Goal: Information Seeking & Learning: Learn about a topic

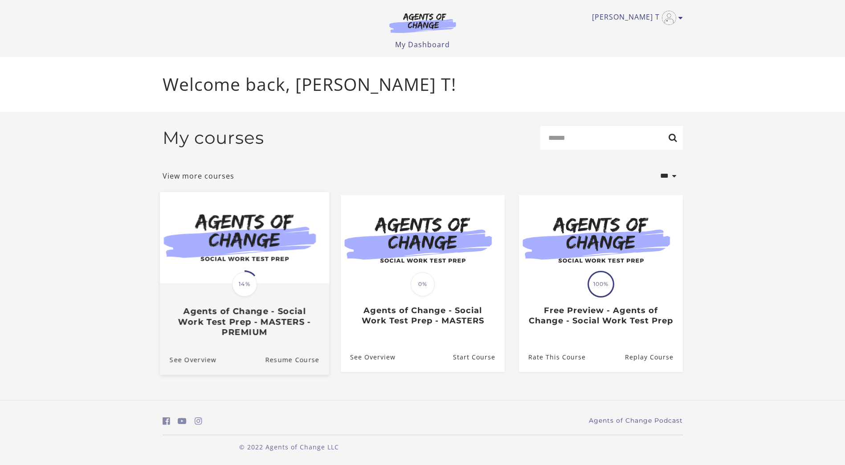
click at [298, 258] on img at bounding box center [244, 237] width 169 height 91
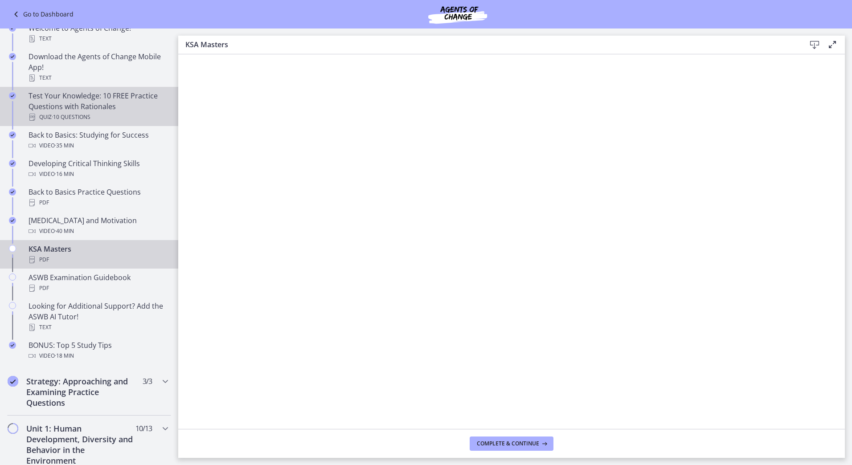
scroll to position [356, 0]
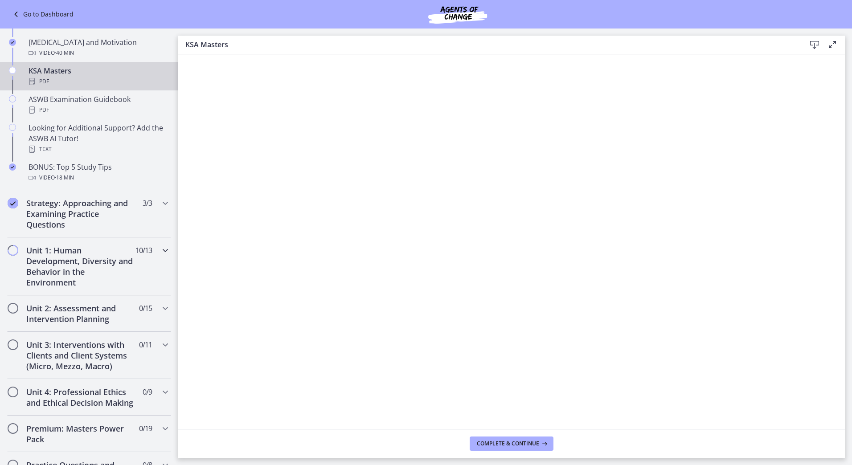
click at [160, 251] on icon "Chapters" at bounding box center [165, 250] width 11 height 11
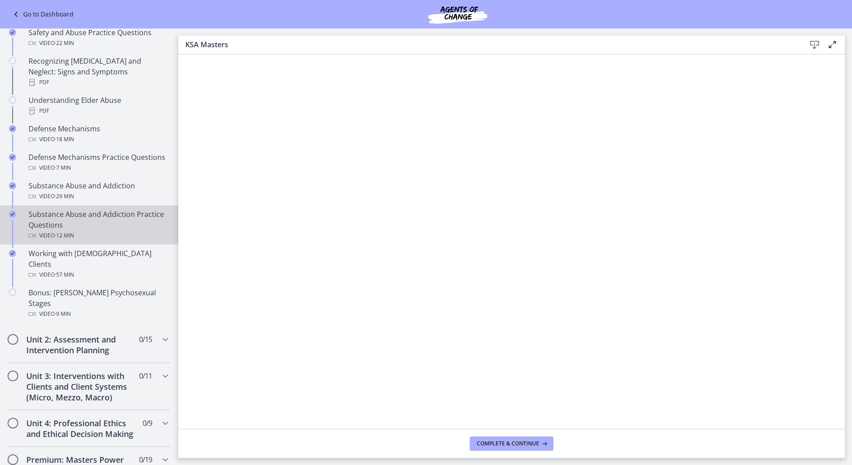
scroll to position [490, 0]
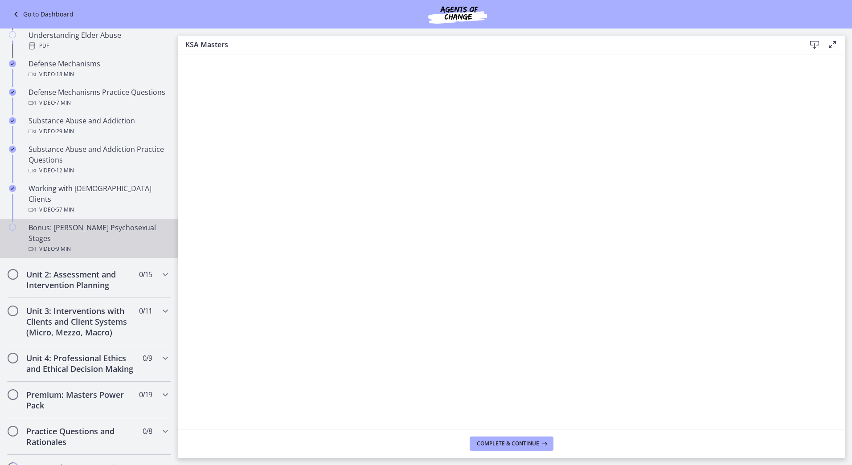
click at [141, 222] on div "Bonus: [PERSON_NAME] Psychosexual Stages Video · 9 min" at bounding box center [98, 238] width 139 height 32
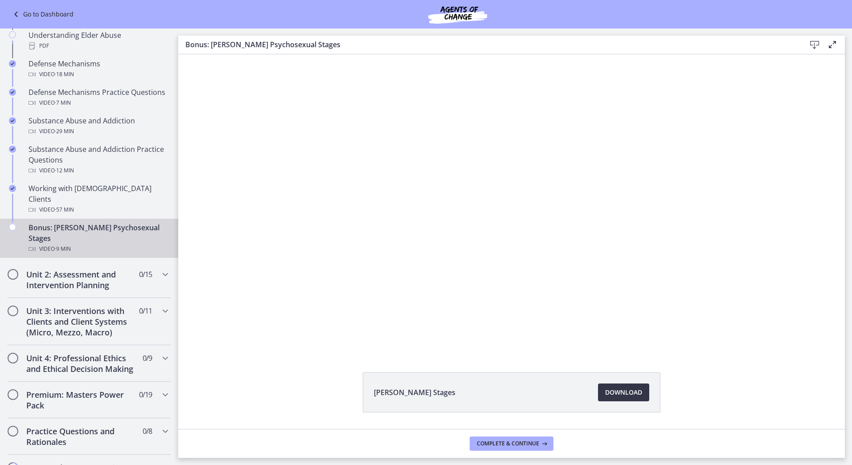
click at [616, 390] on span "Download Opens in a new window" at bounding box center [623, 392] width 37 height 11
click at [97, 269] on h2 "Unit 2: Assessment and Intervention Planning" at bounding box center [80, 279] width 109 height 21
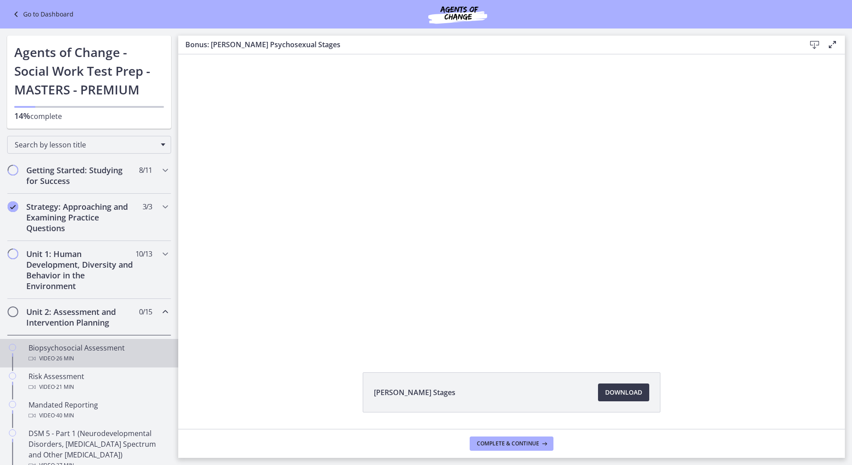
click at [82, 352] on div "Biopsychosocial Assessment Video · 26 min" at bounding box center [98, 353] width 139 height 21
click at [628, 392] on span "Download Opens in a new window" at bounding box center [623, 392] width 37 height 11
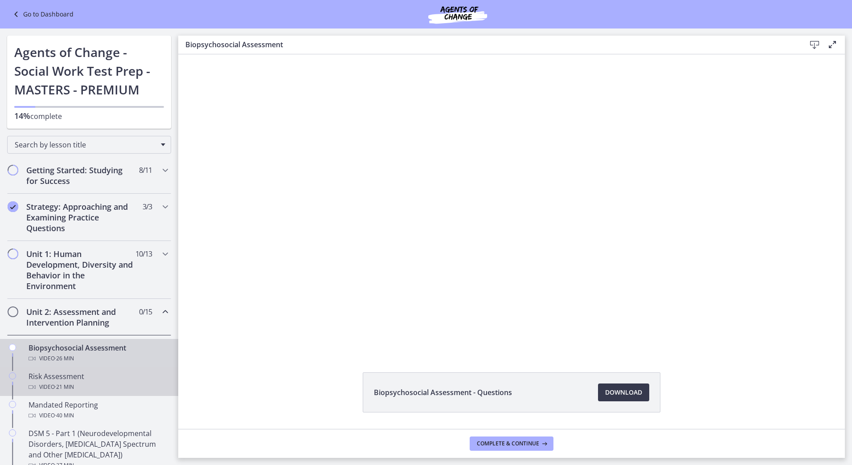
click at [65, 378] on div "Risk Assessment Video · 21 min" at bounding box center [98, 381] width 139 height 21
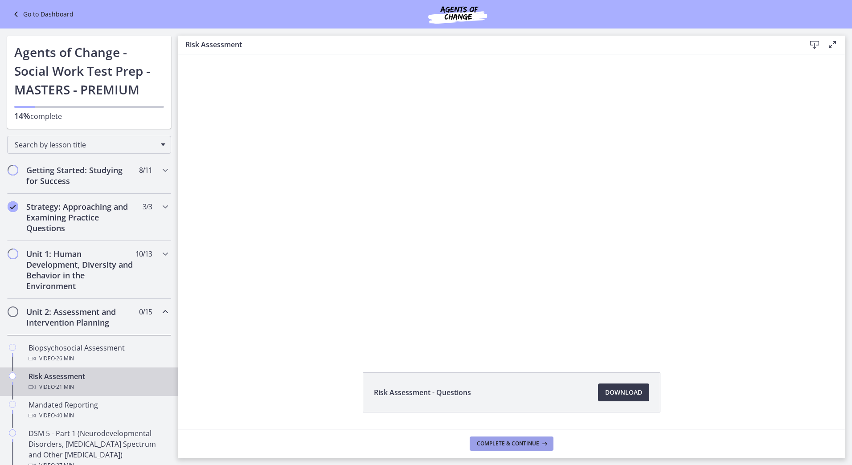
click at [489, 444] on span "Complete & continue" at bounding box center [508, 443] width 62 height 7
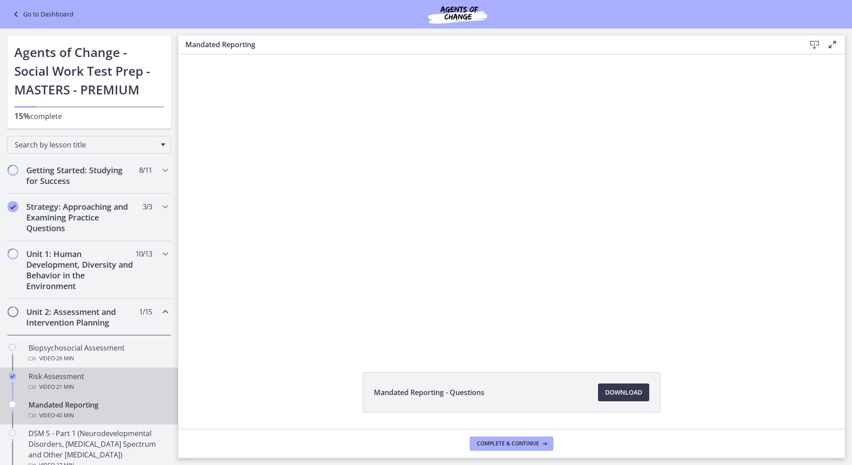
click at [83, 381] on div "Risk Assessment Video · 21 min" at bounding box center [98, 381] width 139 height 21
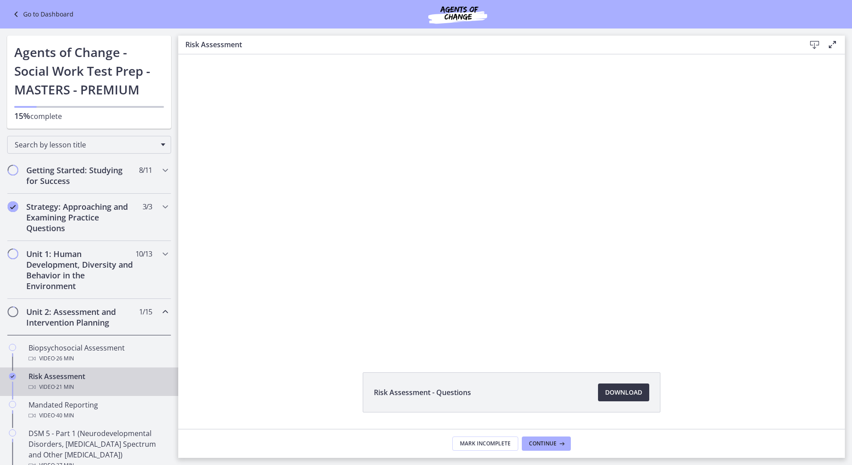
click at [633, 390] on span "Download Opens in a new window" at bounding box center [623, 392] width 37 height 11
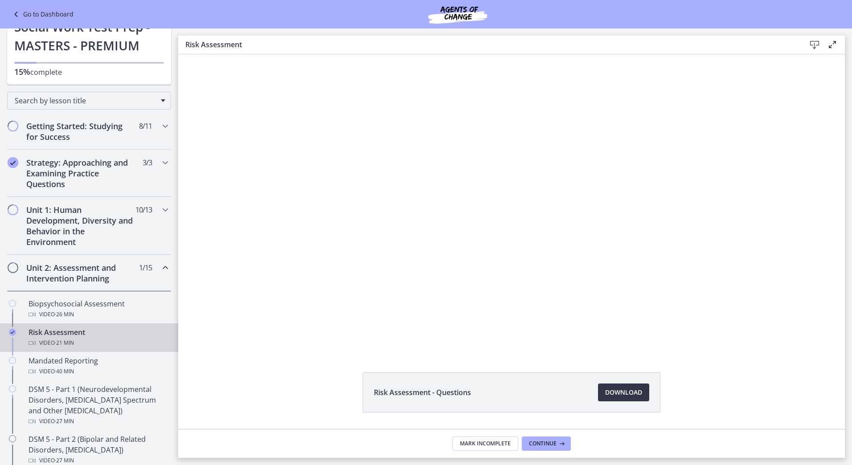
scroll to position [45, 0]
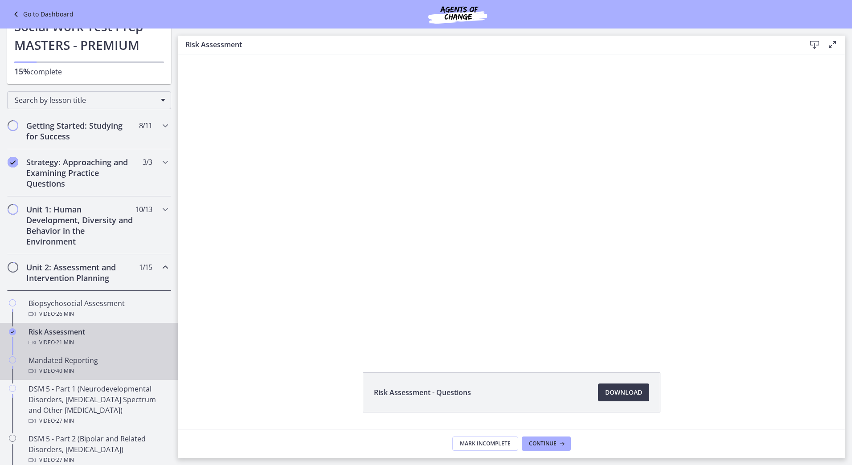
click at [101, 368] on div "Video · 40 min" at bounding box center [98, 371] width 139 height 11
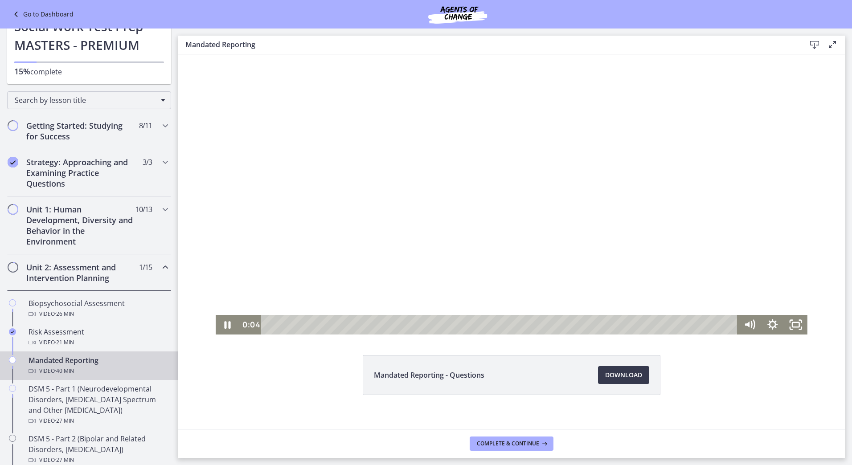
scroll to position [26, 0]
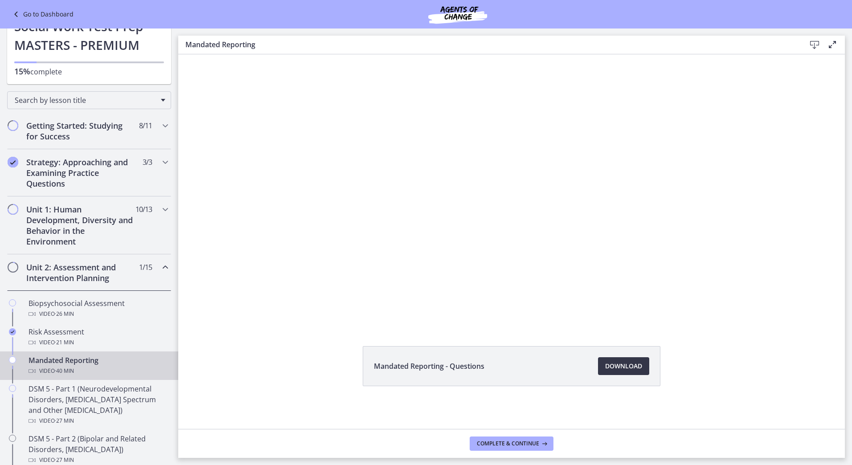
click at [612, 368] on span "Download Opens in a new window" at bounding box center [623, 366] width 37 height 11
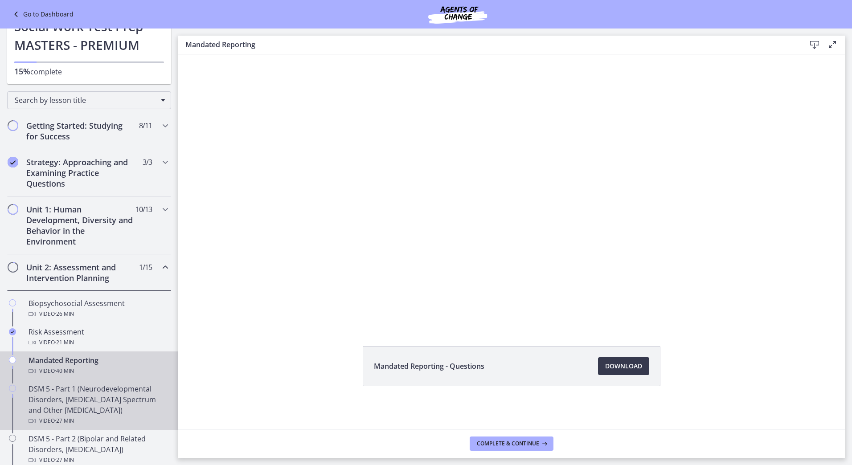
click at [105, 405] on div "DSM 5 - Part 1 (Neurodevelopmental Disorders, [MEDICAL_DATA] Spectrum and Other…" at bounding box center [98, 405] width 139 height 43
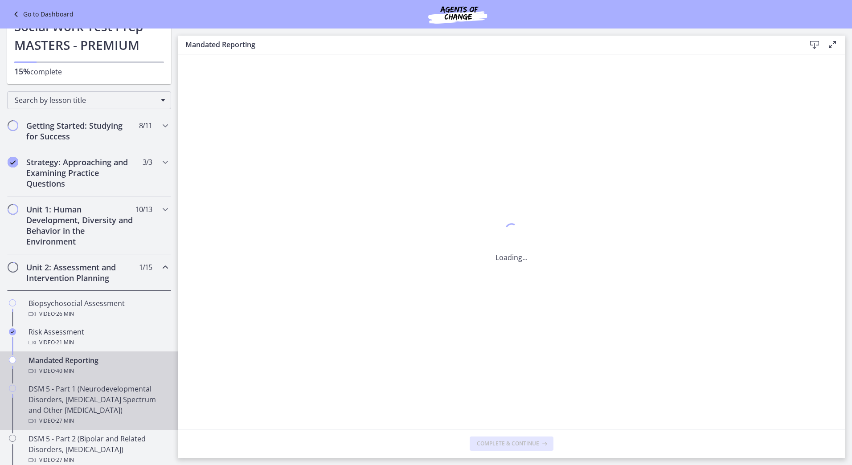
scroll to position [0, 0]
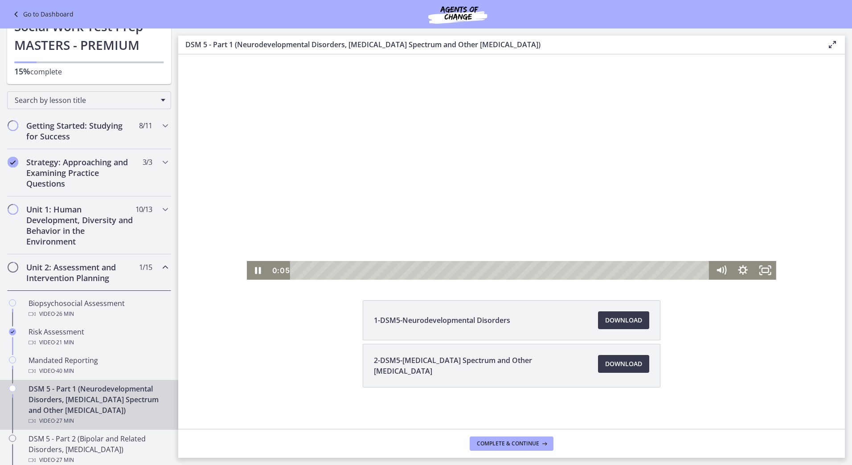
scroll to position [74, 0]
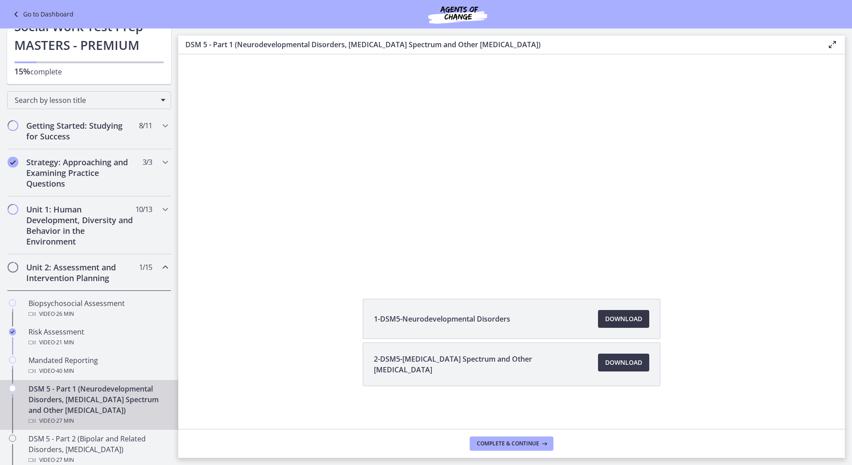
click at [607, 318] on span "Download Opens in a new window" at bounding box center [623, 319] width 37 height 11
click at [627, 361] on span "Download Opens in a new window" at bounding box center [623, 362] width 37 height 11
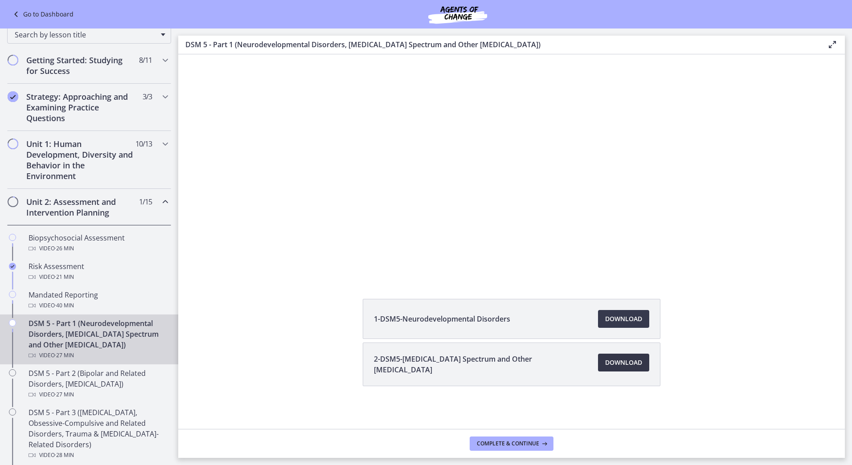
scroll to position [178, 0]
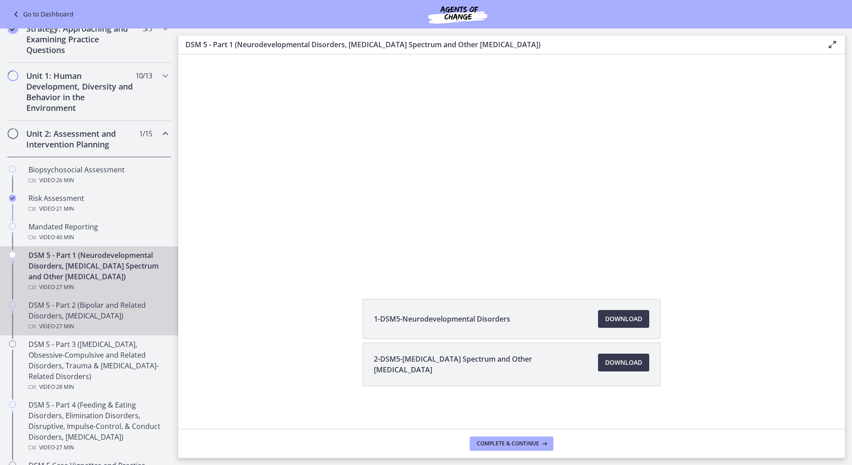
click at [106, 315] on div "DSM 5 - Part 2 (Bipolar and Related Disorders, [MEDICAL_DATA]) Video · 27 min" at bounding box center [98, 316] width 139 height 32
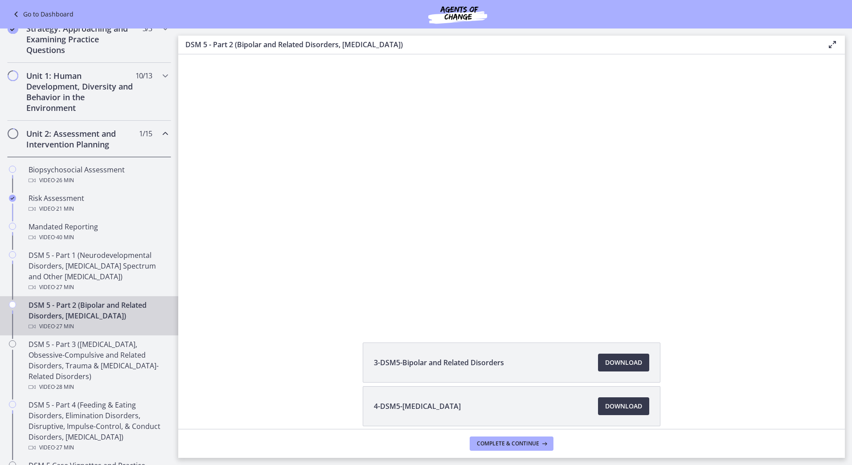
scroll to position [45, 0]
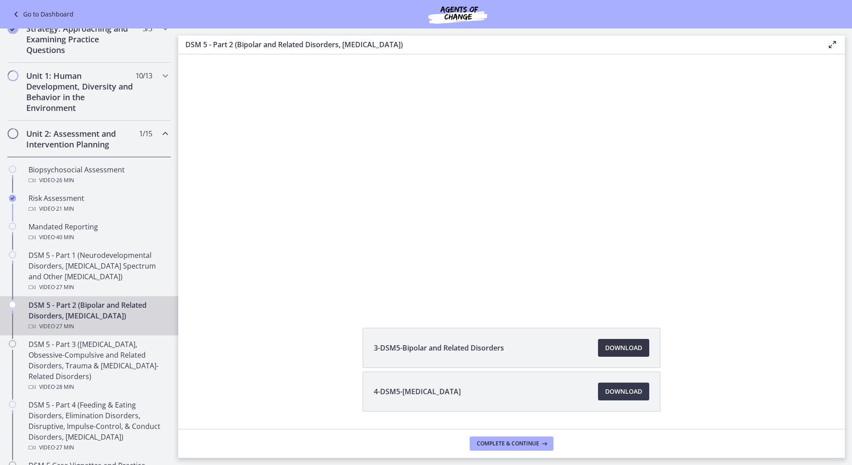
click at [626, 347] on span "Download Opens in a new window" at bounding box center [623, 348] width 37 height 11
click at [616, 389] on span "Download Opens in a new window" at bounding box center [623, 391] width 37 height 11
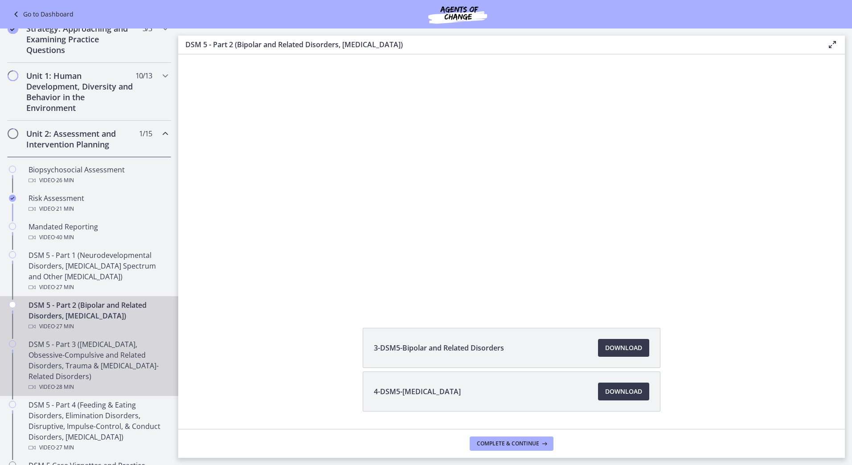
click at [64, 346] on div "DSM 5 - Part 3 ([MEDICAL_DATA], Obsessive-Compulsive and Related Disorders, Tra…" at bounding box center [98, 365] width 139 height 53
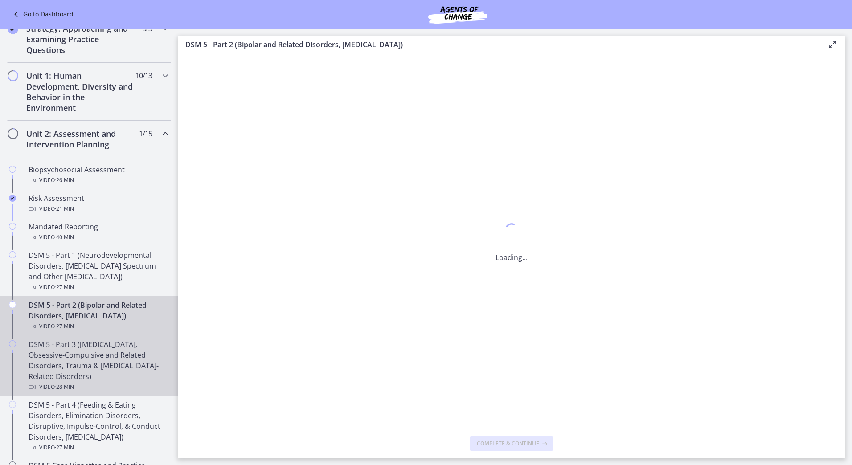
scroll to position [0, 0]
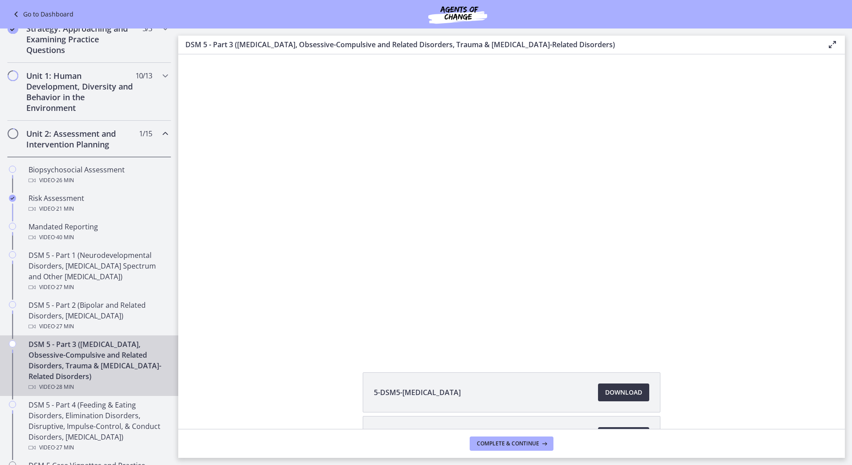
click at [621, 387] on span "Download Opens in a new window" at bounding box center [623, 392] width 37 height 11
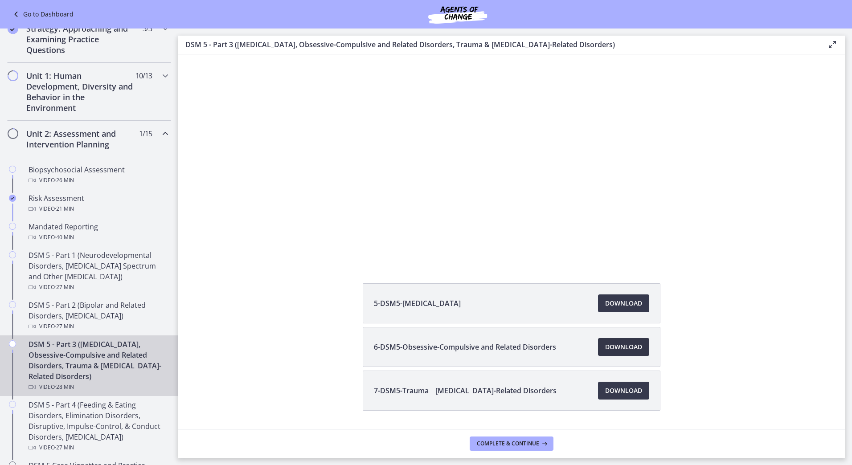
click at [612, 346] on span "Download Opens in a new window" at bounding box center [623, 347] width 37 height 11
click at [621, 386] on span "Download Opens in a new window" at bounding box center [623, 390] width 37 height 11
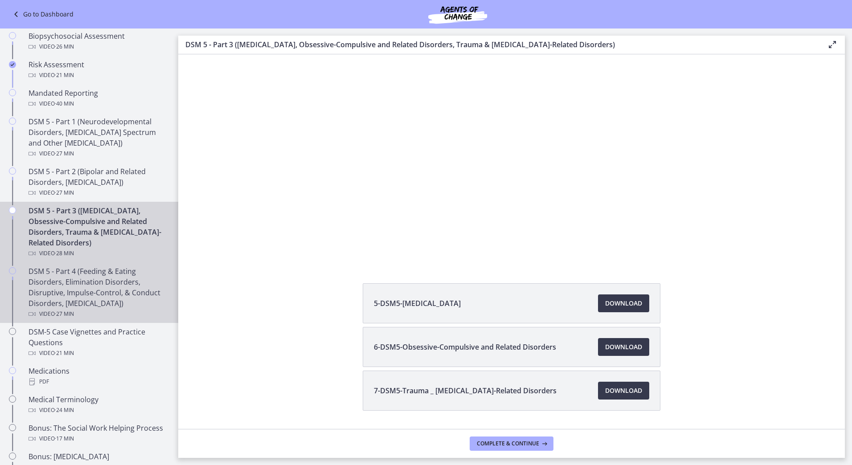
click at [125, 278] on div "DSM 5 - Part 4 (Feeding & Eating Disorders, Elimination Disorders, Disruptive, …" at bounding box center [98, 292] width 139 height 53
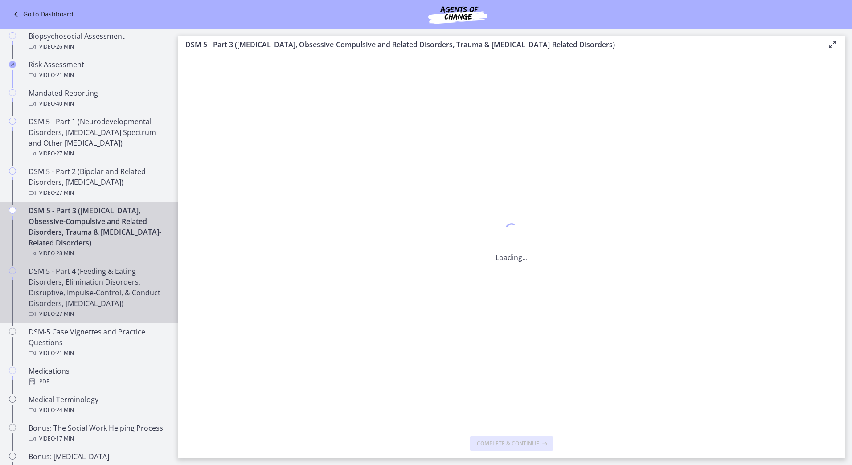
scroll to position [0, 0]
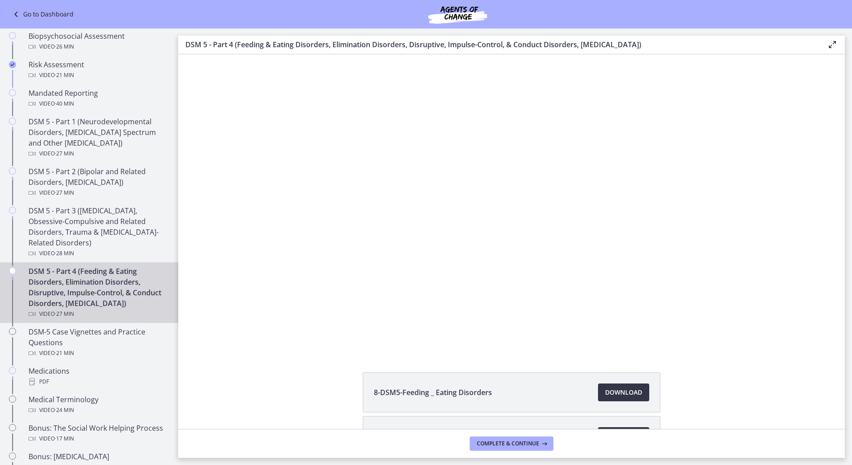
click at [626, 385] on link "Download Opens in a new window" at bounding box center [623, 393] width 51 height 18
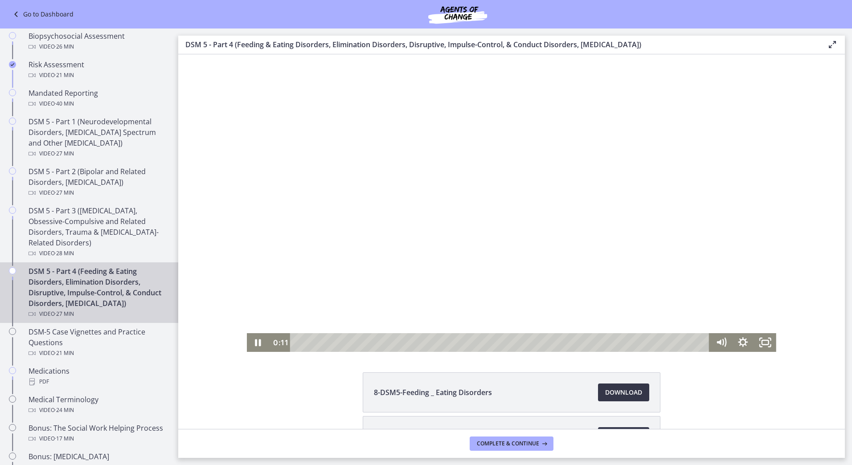
scroll to position [134, 0]
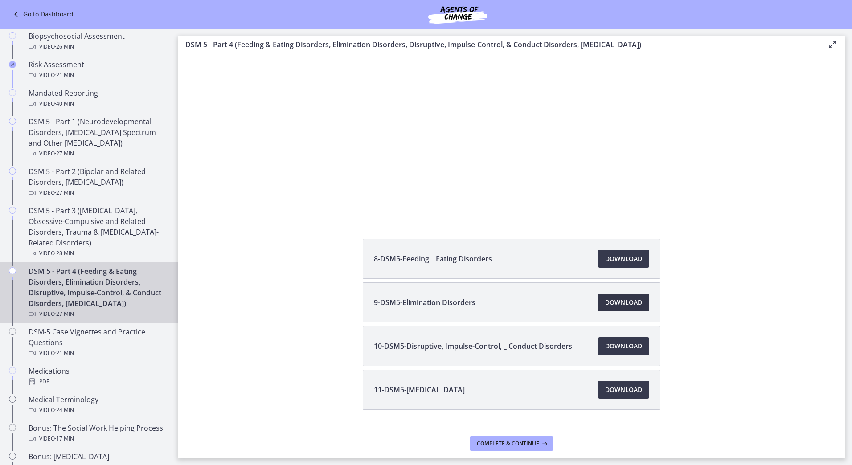
click at [612, 304] on span "Download Opens in a new window" at bounding box center [623, 302] width 37 height 11
click at [610, 340] on link "Download Opens in a new window" at bounding box center [623, 346] width 51 height 18
click at [616, 391] on span "Download Opens in a new window" at bounding box center [623, 389] width 37 height 11
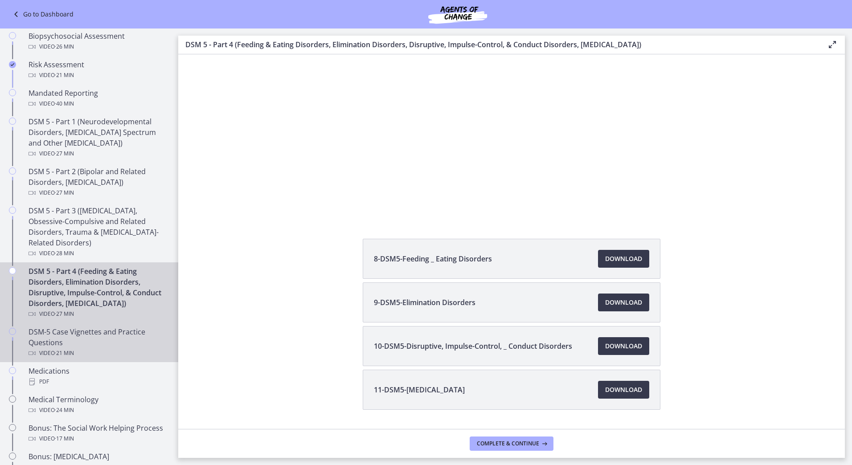
click at [103, 351] on div "DSM-5 Case Vignettes and Practice Questions Video · 21 min" at bounding box center [98, 343] width 139 height 32
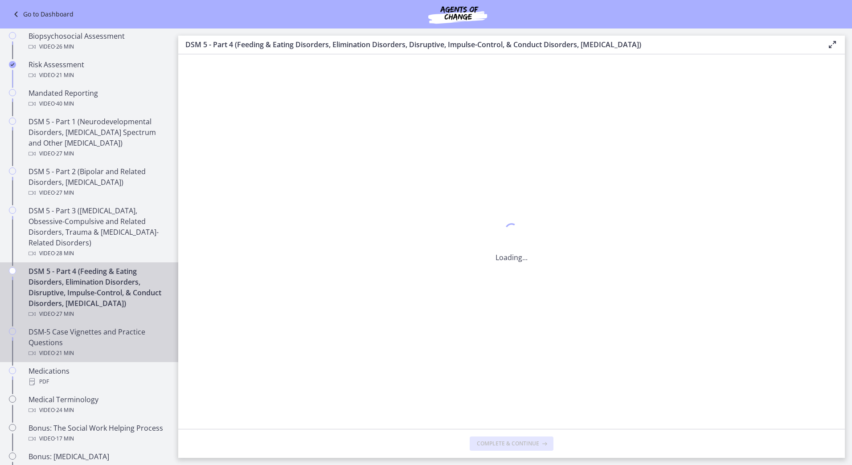
scroll to position [0, 0]
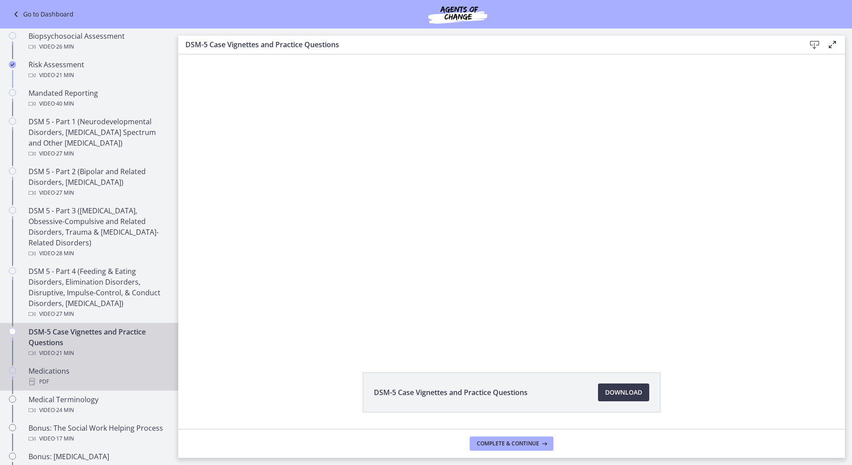
click at [74, 378] on div "PDF" at bounding box center [98, 381] width 139 height 11
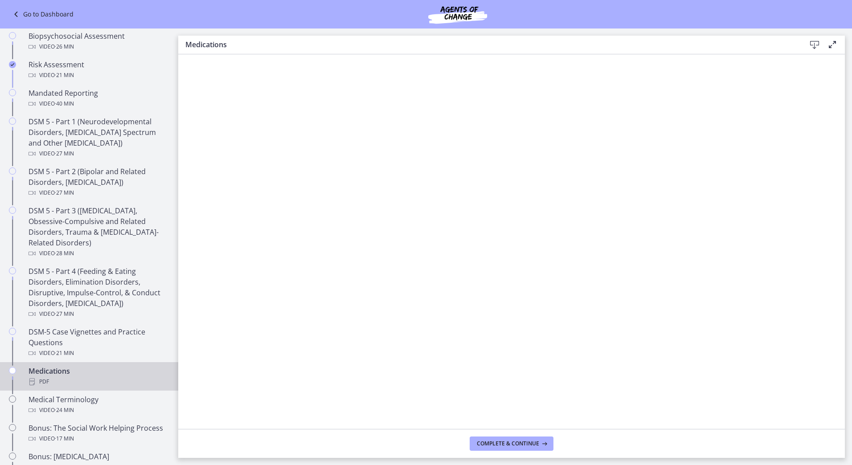
click at [642, 442] on footer "Complete & continue" at bounding box center [511, 443] width 667 height 29
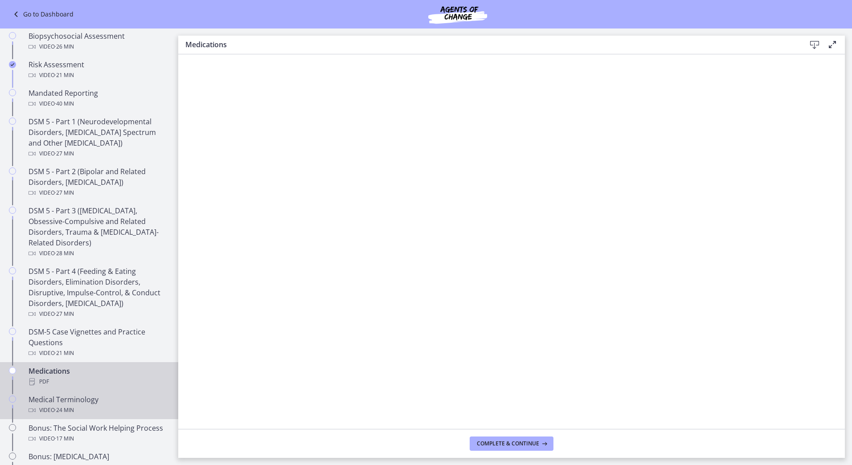
click at [83, 406] on div "Video · 24 min" at bounding box center [98, 410] width 139 height 11
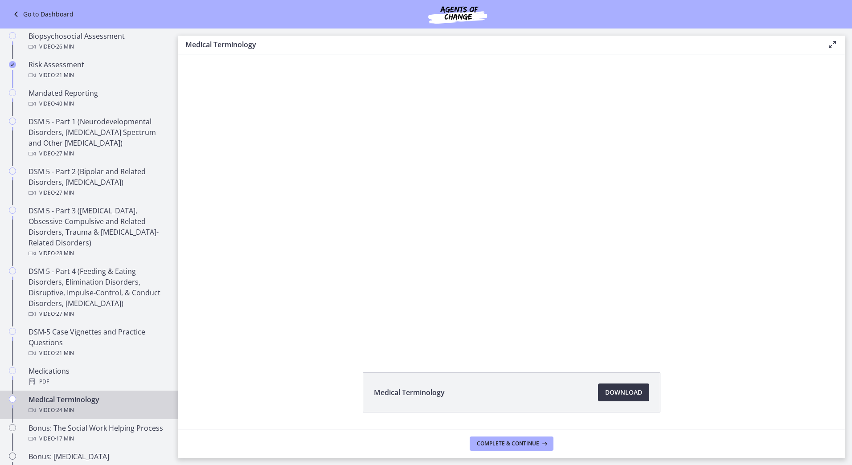
click at [622, 392] on span "Download Opens in a new window" at bounding box center [623, 392] width 37 height 11
click at [92, 427] on div "Bonus: The Social Work Helping Process Video · 17 min" at bounding box center [98, 433] width 139 height 21
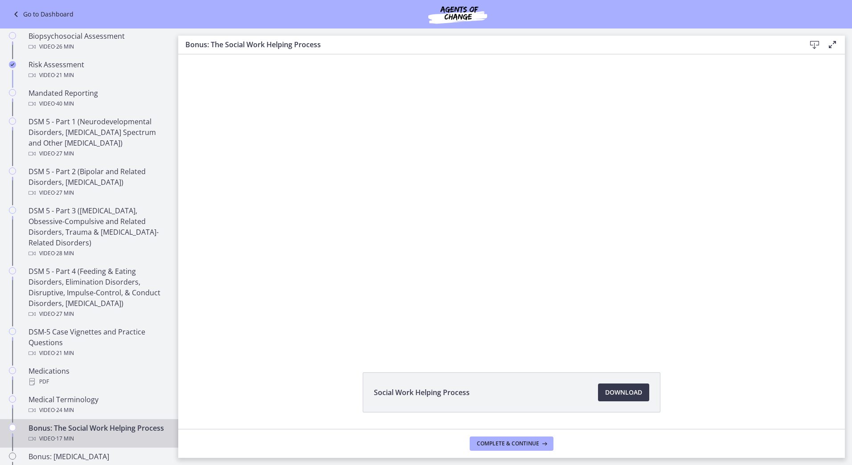
scroll to position [26, 0]
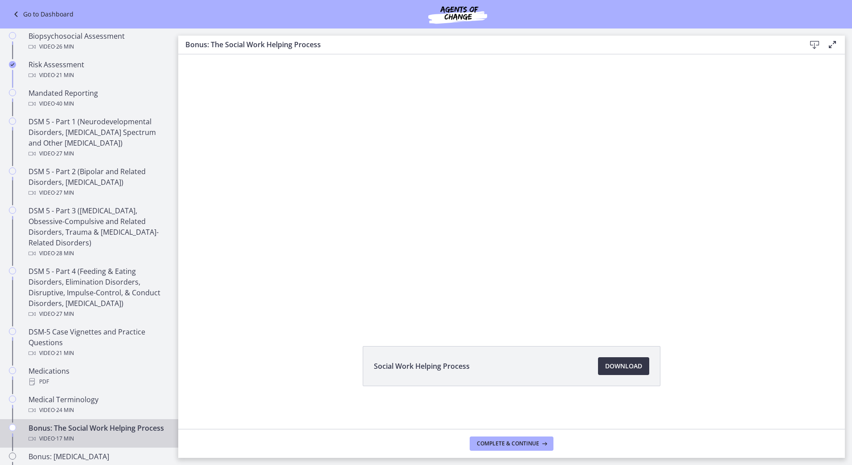
click at [615, 364] on span "Download Opens in a new window" at bounding box center [623, 366] width 37 height 11
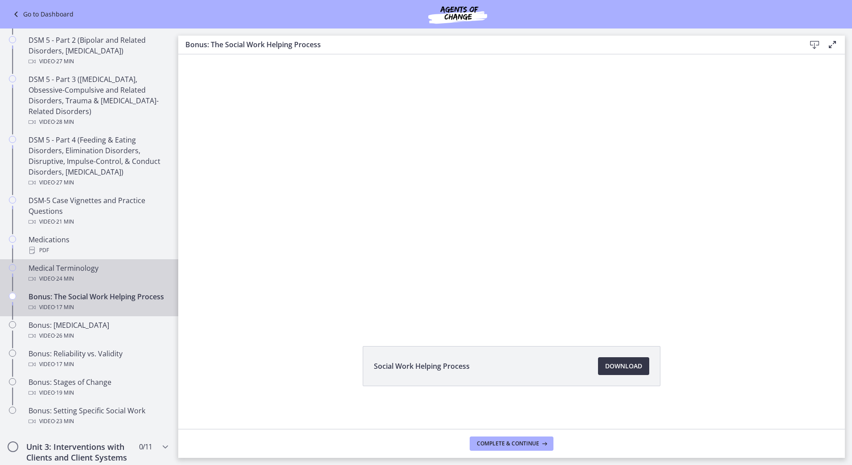
scroll to position [446, 0]
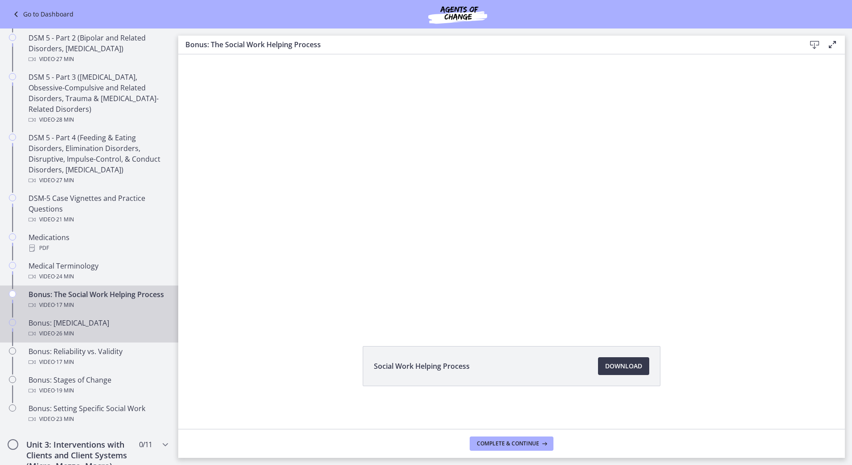
click at [98, 330] on div "Bonus: [MEDICAL_DATA] Video · 26 min" at bounding box center [98, 328] width 139 height 21
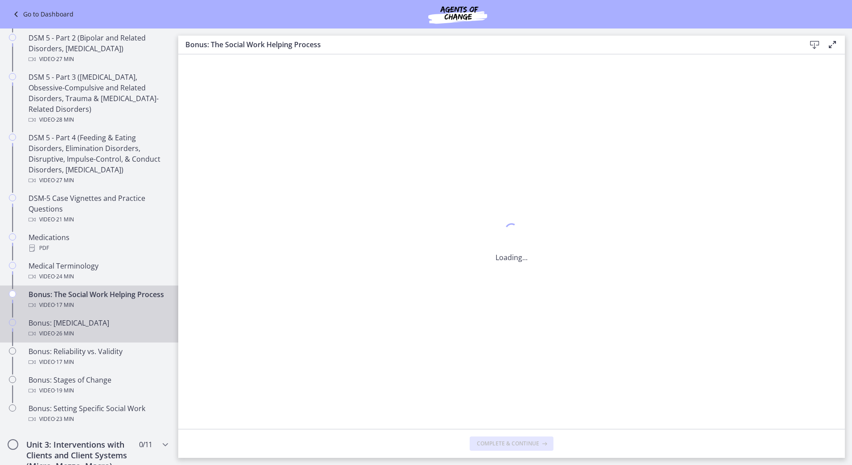
scroll to position [0, 0]
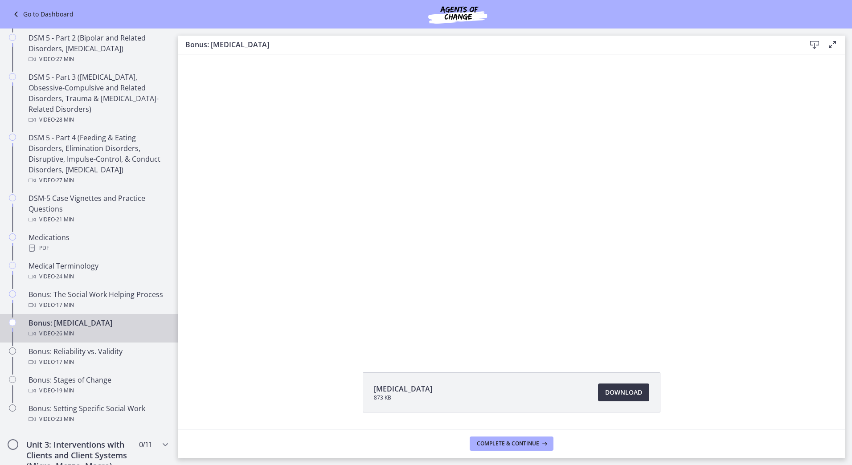
click at [615, 388] on span "Download Opens in a new window" at bounding box center [623, 392] width 37 height 11
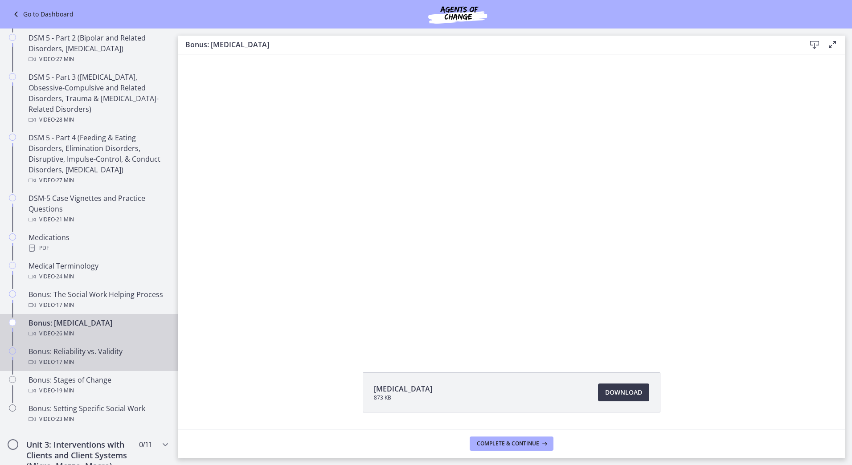
click at [86, 350] on div "Bonus: Reliability vs. Validity Video · 17 min" at bounding box center [98, 356] width 139 height 21
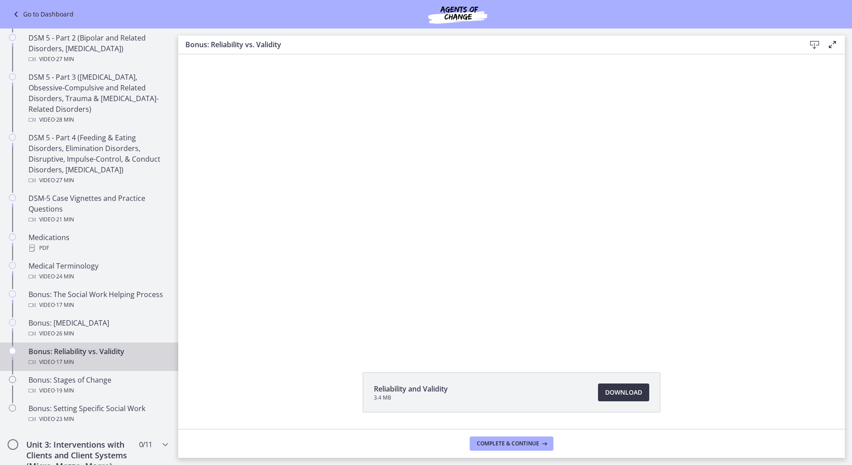
click at [625, 391] on span "Download Opens in a new window" at bounding box center [623, 392] width 37 height 11
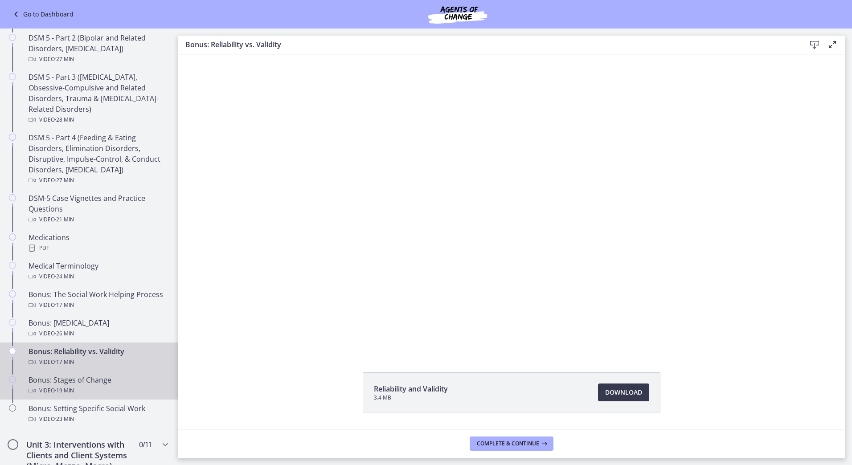
click at [85, 387] on div "Video · 19 min" at bounding box center [98, 390] width 139 height 11
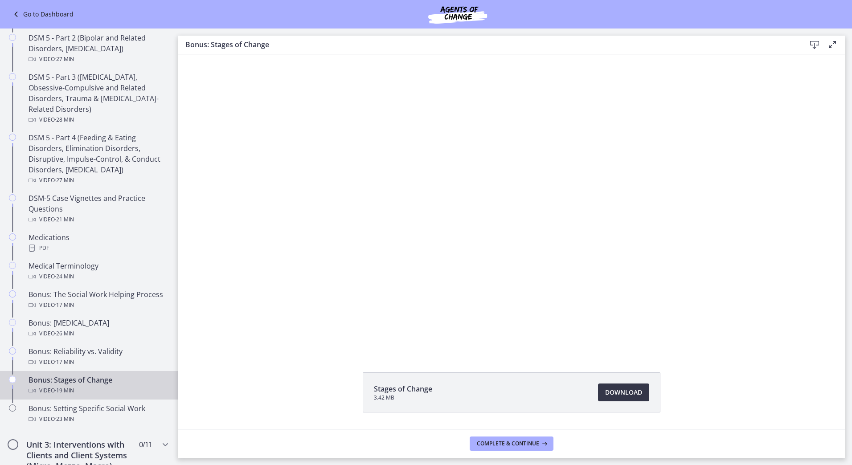
click at [609, 398] on link "Download Opens in a new window" at bounding box center [623, 393] width 51 height 18
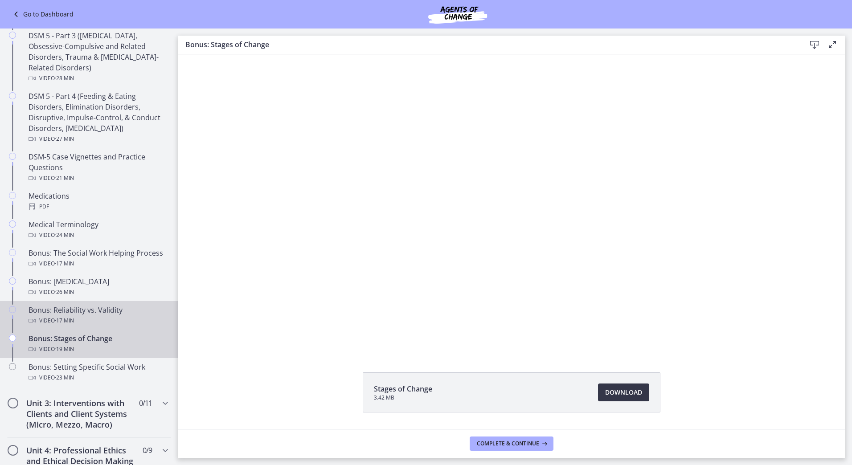
scroll to position [535, 0]
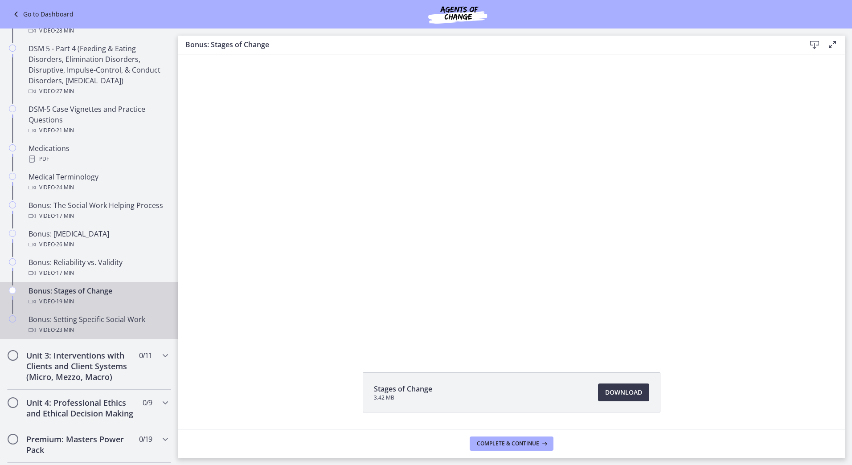
click at [136, 320] on div "Bonus: Setting Specific Social Work Video · 23 min" at bounding box center [98, 324] width 139 height 21
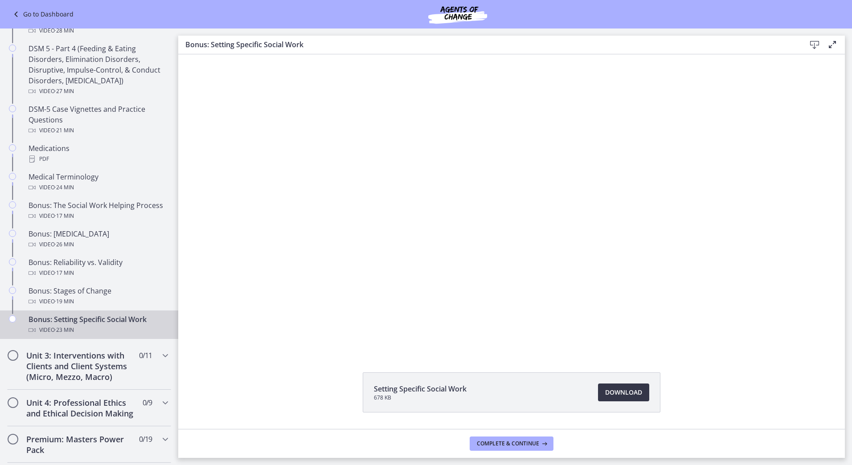
click at [607, 394] on span "Download Opens in a new window" at bounding box center [623, 392] width 37 height 11
